Goal: Book appointment/travel/reservation

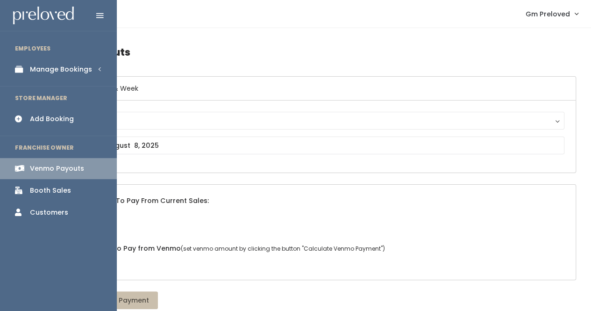
click at [53, 116] on div "Add Booking" at bounding box center [52, 119] width 44 height 10
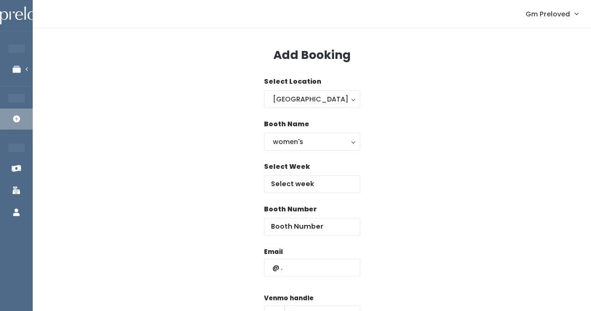
click at [548, 14] on span "Gm Preloved" at bounding box center [548, 14] width 44 height 10
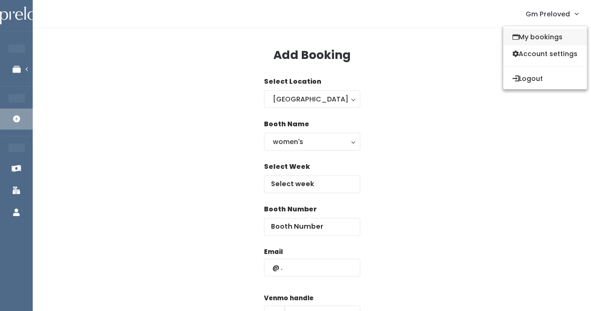
click at [556, 39] on link "My bookings" at bounding box center [545, 37] width 84 height 17
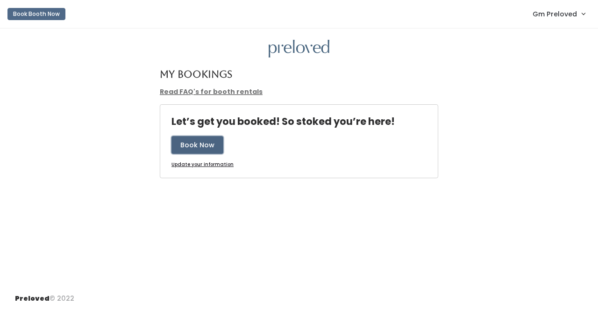
click at [199, 142] on button "Book Now" at bounding box center [198, 145] width 52 height 18
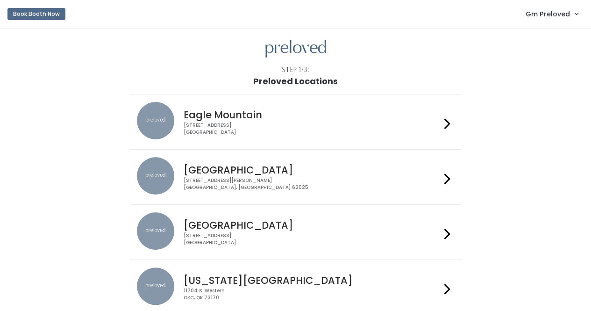
click at [223, 132] on div "[STREET_ADDRESS]" at bounding box center [312, 129] width 257 height 14
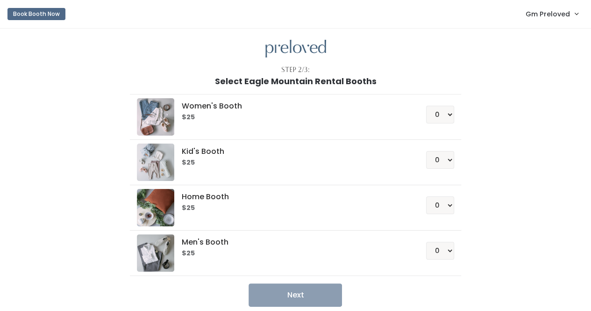
drag, startPoint x: 425, startPoint y: 115, endPoint x: 432, endPoint y: 115, distance: 6.6
click at [427, 115] on div "0 1 2 3 4" at bounding box center [429, 110] width 50 height 25
click at [437, 117] on select "0 1 2 3 4" at bounding box center [440, 115] width 28 height 18
click at [427, 106] on select "0 1 2 3 4" at bounding box center [440, 115] width 28 height 18
click at [456, 100] on li "Women's Booth $25 0 1 2 3 4" at bounding box center [295, 117] width 331 height 46
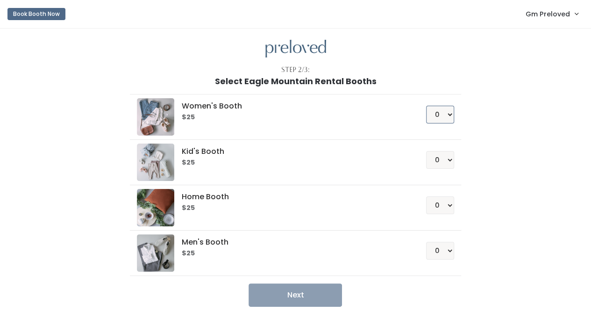
click at [442, 117] on select "0 1 2 3 4" at bounding box center [440, 115] width 28 height 18
select select "1"
click at [427, 106] on select "0 1 2 3 4" at bounding box center [440, 115] width 28 height 18
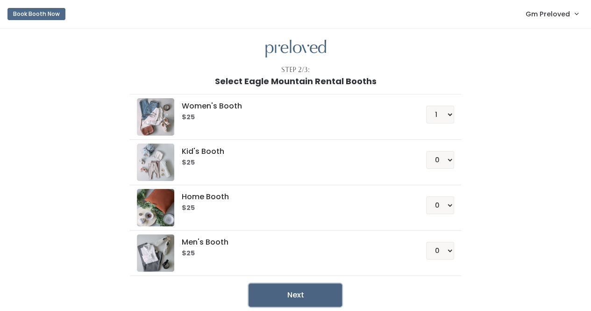
click at [306, 300] on button "Next" at bounding box center [295, 294] width 93 height 23
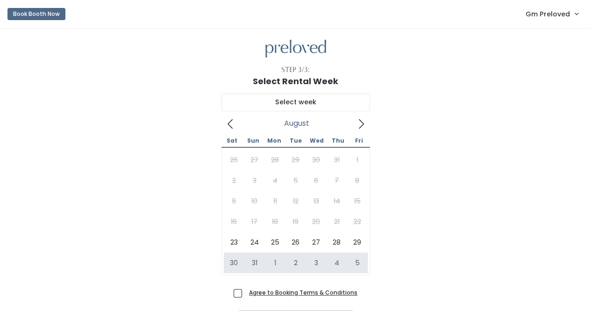
click at [298, 293] on u "Agree to Booking Terms & Conditions" at bounding box center [303, 292] width 108 height 8
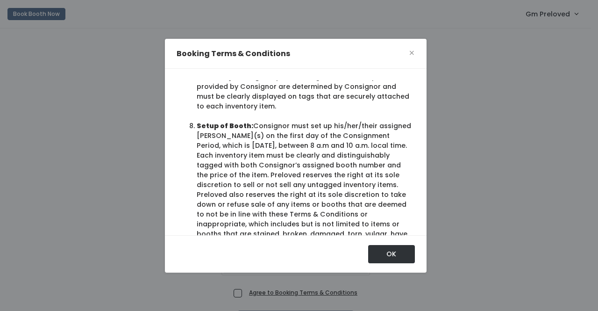
scroll to position [853, 0]
